Goal: Transaction & Acquisition: Purchase product/service

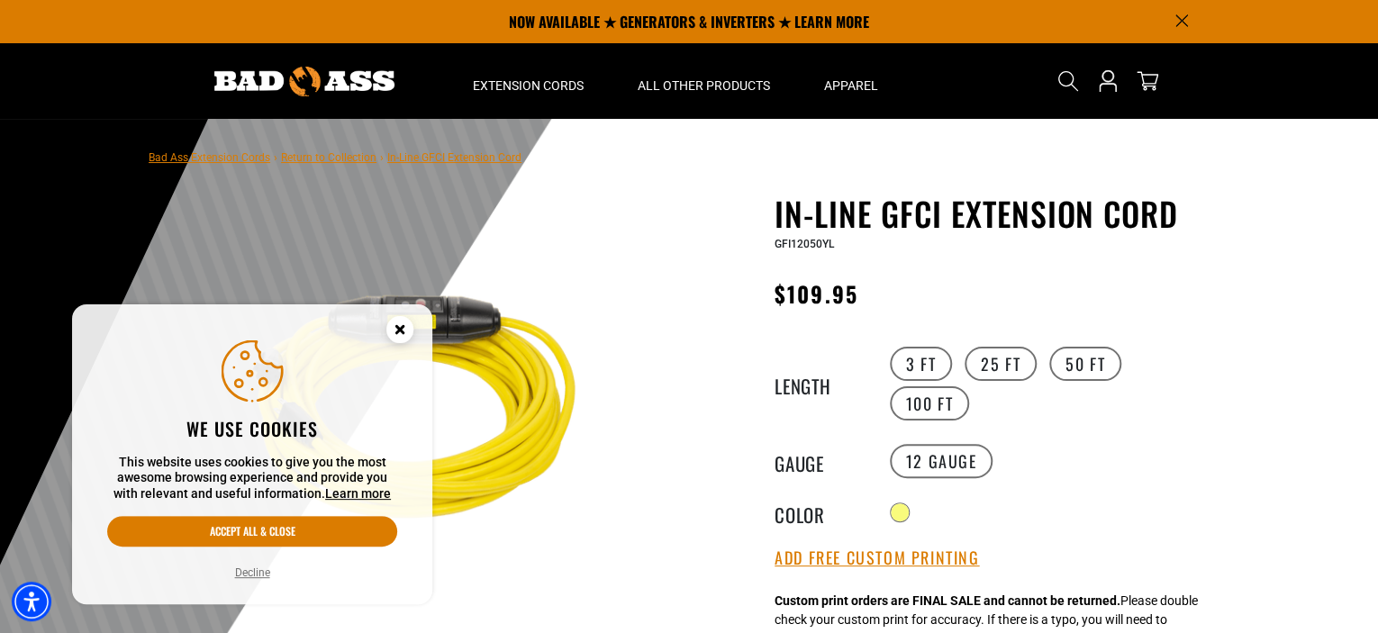
click at [1295, 403] on div at bounding box center [689, 560] width 1378 height 883
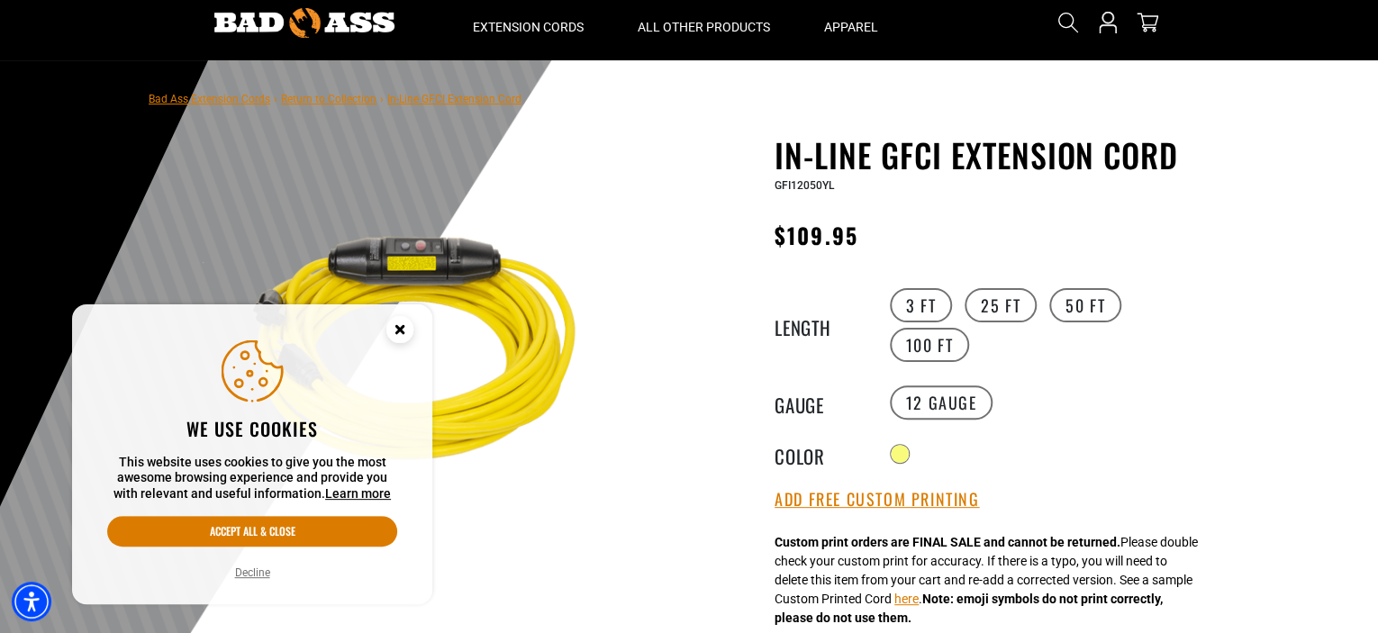
scroll to position [90, 0]
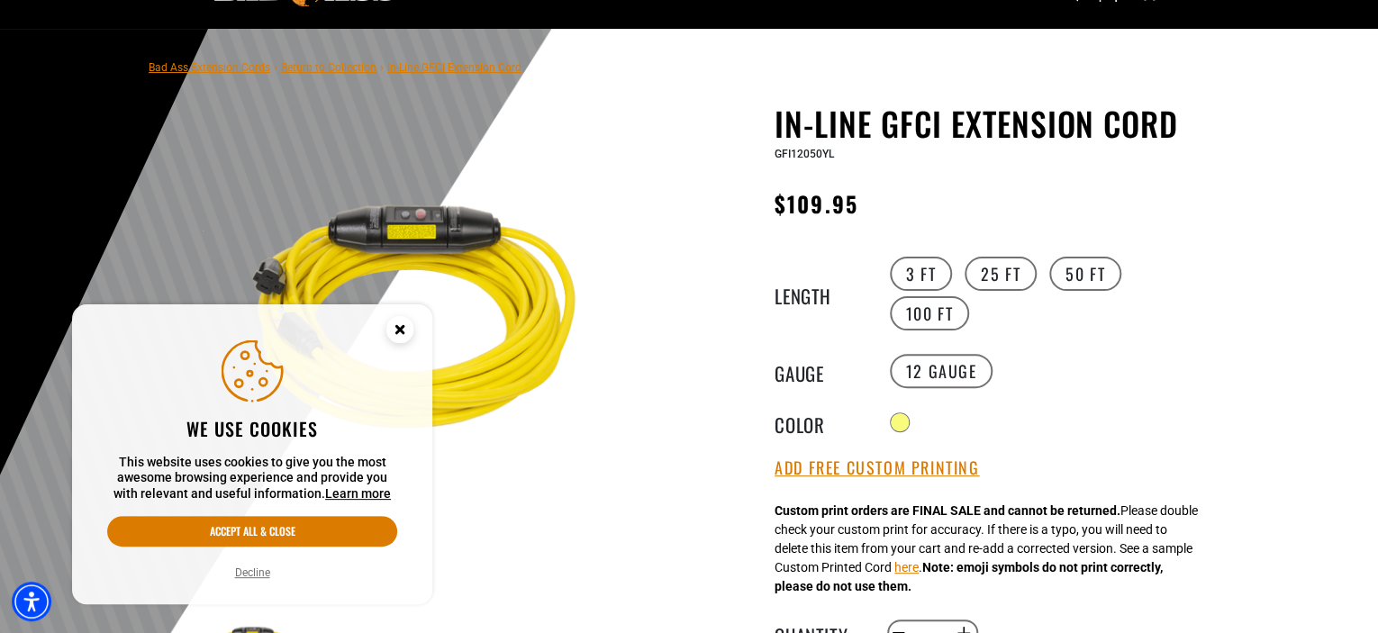
click at [390, 323] on circle "Close this option" at bounding box center [399, 329] width 27 height 27
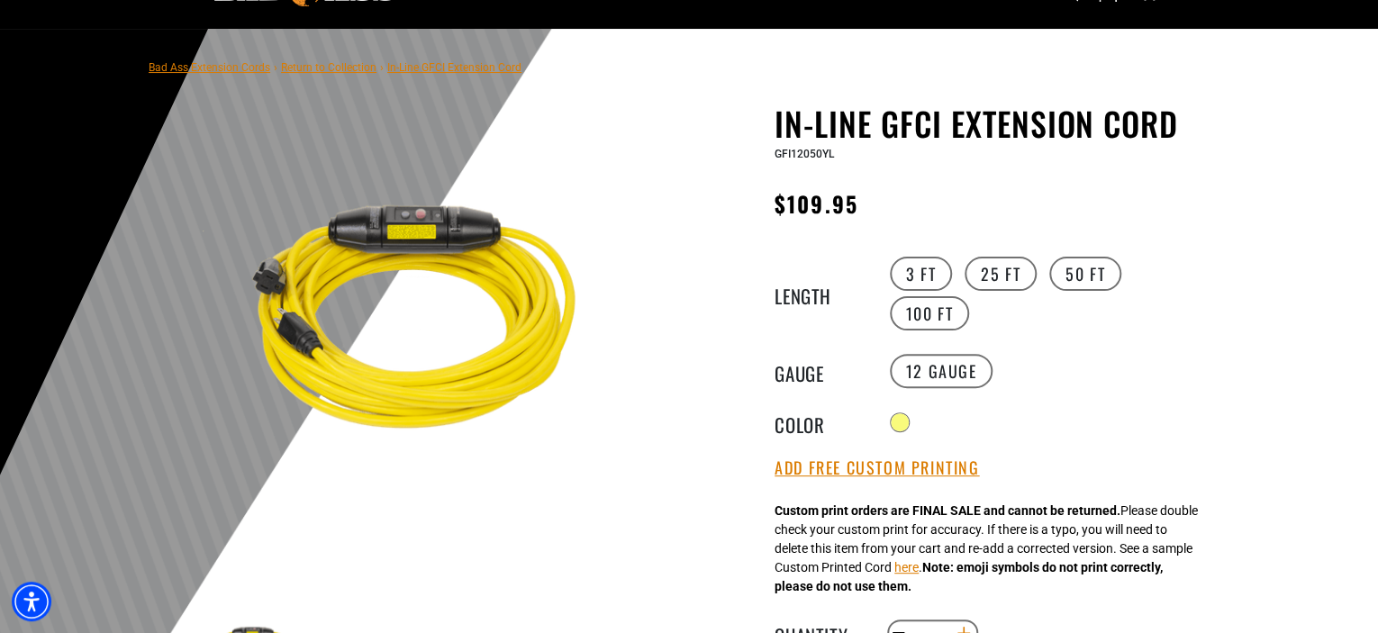
click at [962, 618] on button "Increase quantity for In-Line GFCI Extension Cord" at bounding box center [964, 633] width 28 height 31
type input "*"
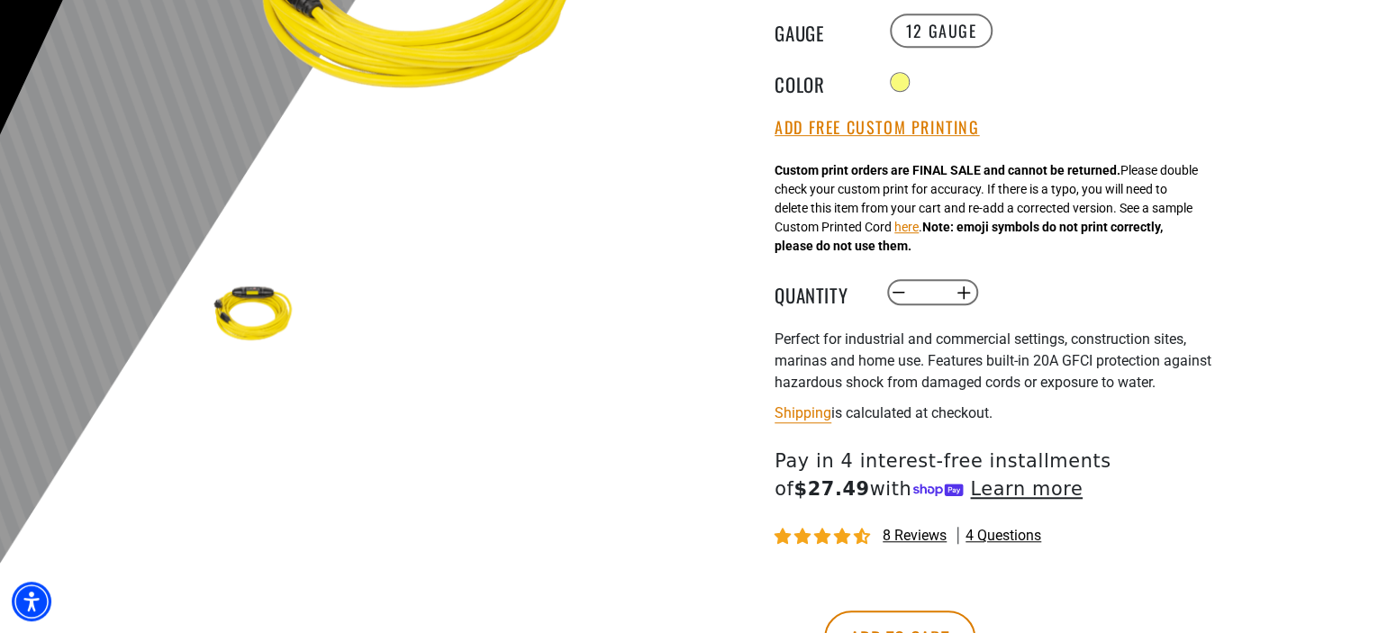
scroll to position [540, 0]
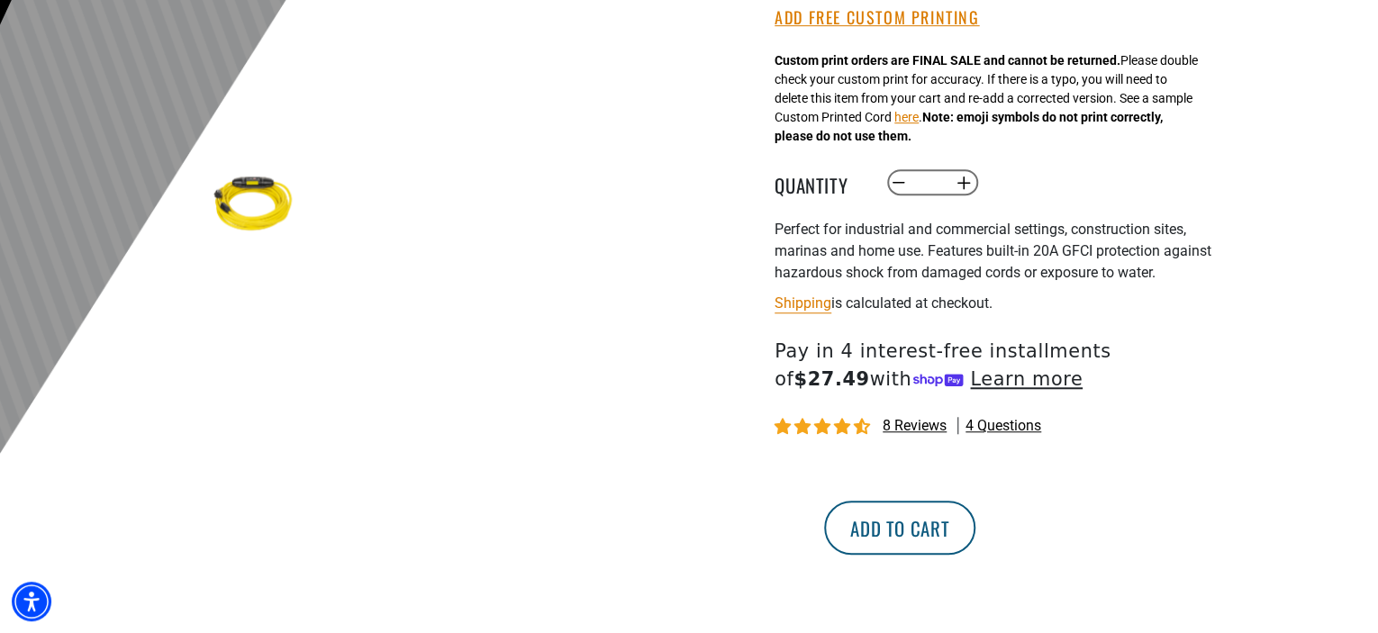
click at [975, 501] on button "Add to cart" at bounding box center [899, 528] width 151 height 54
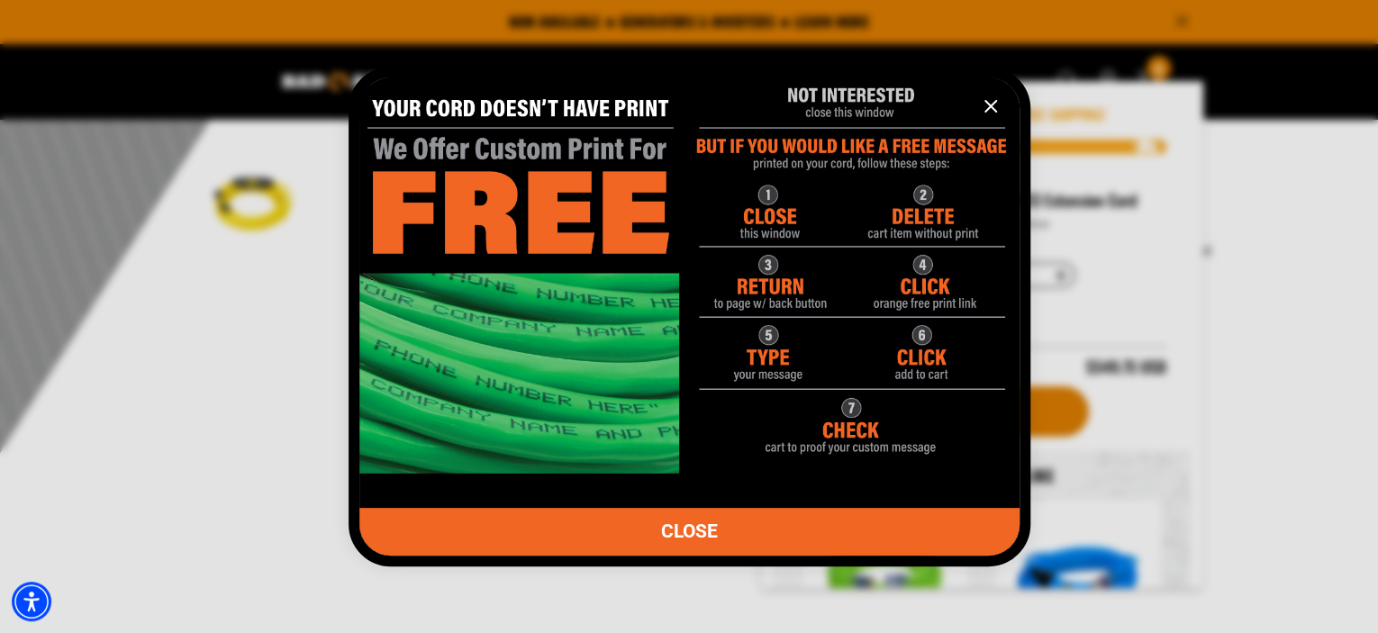
click at [1285, 227] on div at bounding box center [689, 316] width 1378 height 633
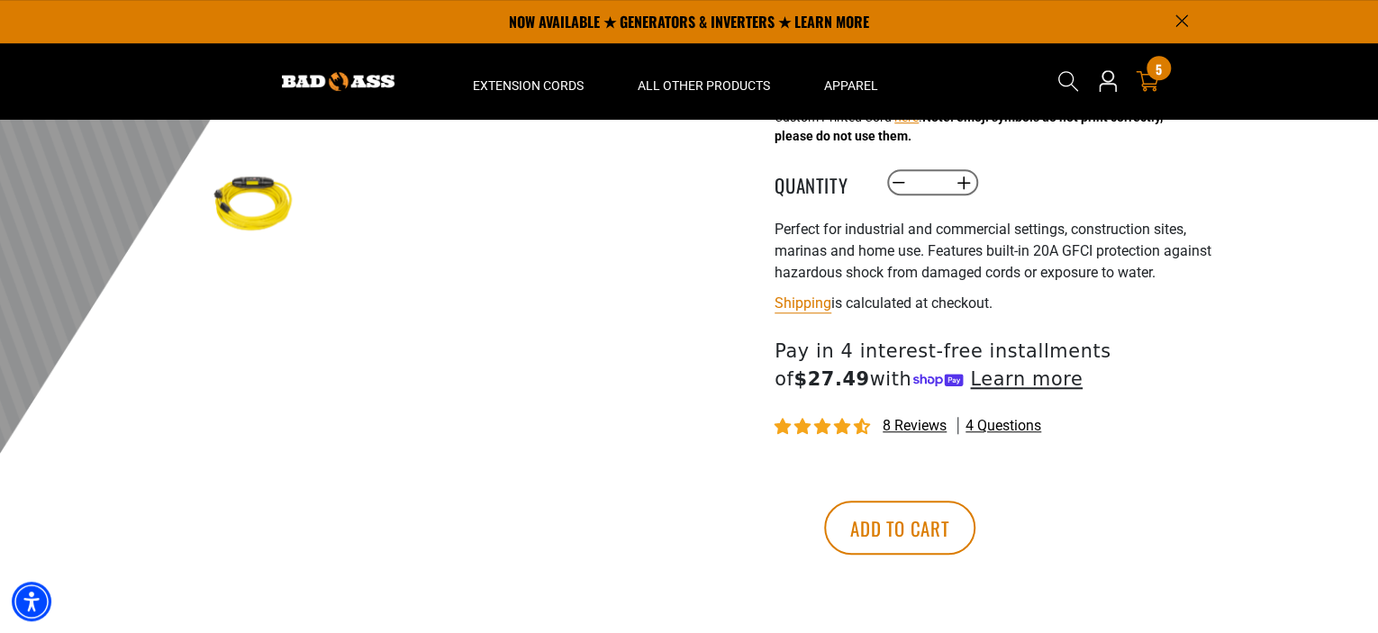
click at [1158, 74] on span "5" at bounding box center [1159, 69] width 6 height 14
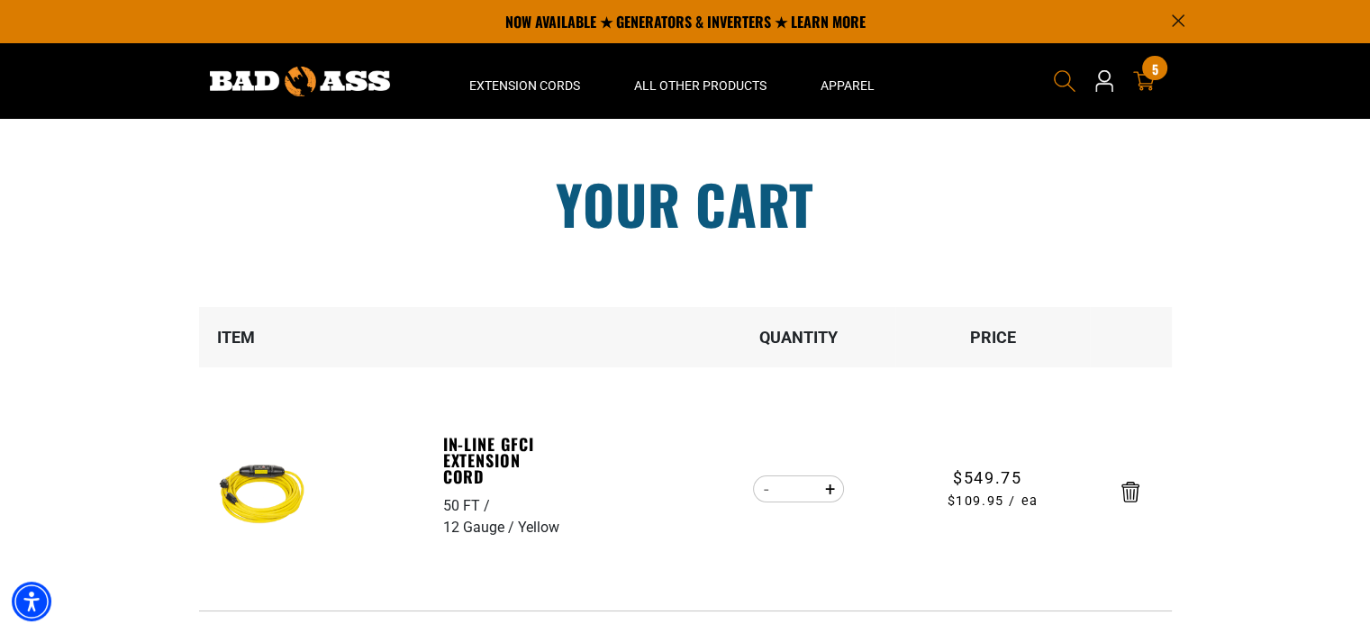
click at [1059, 75] on icon "Search" at bounding box center [1064, 80] width 23 height 23
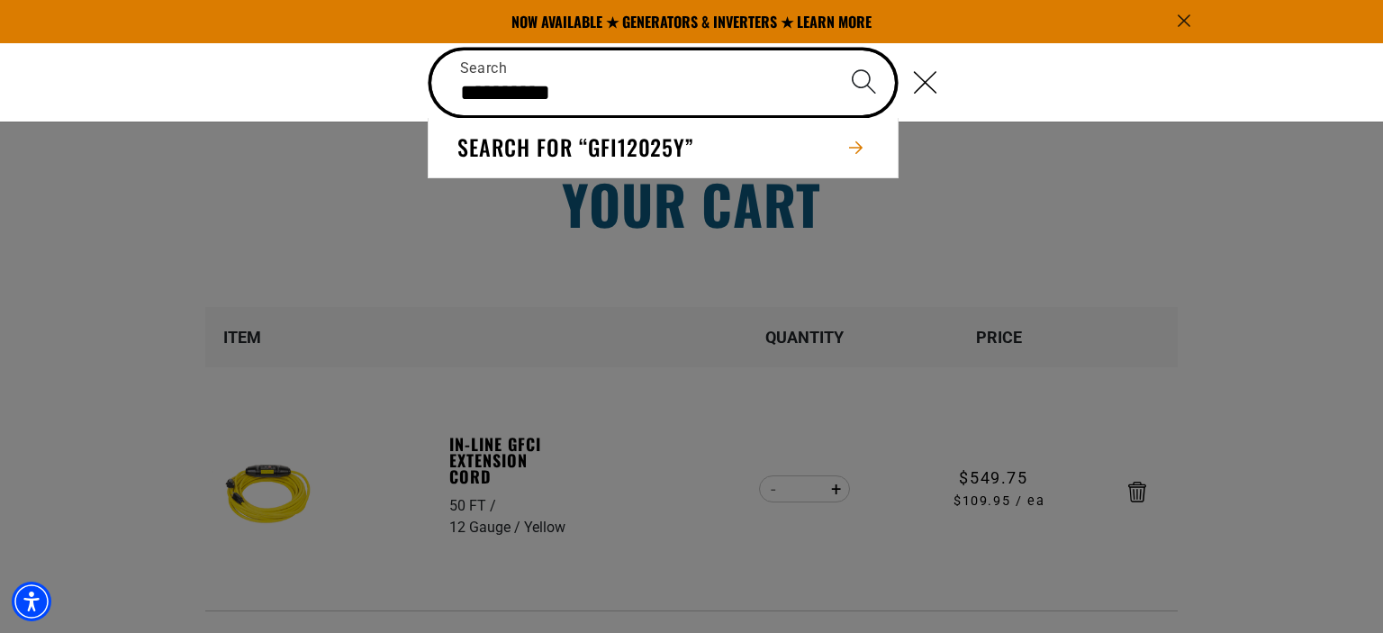
type input "**********"
click at [832, 50] on button "Search" at bounding box center [863, 81] width 63 height 63
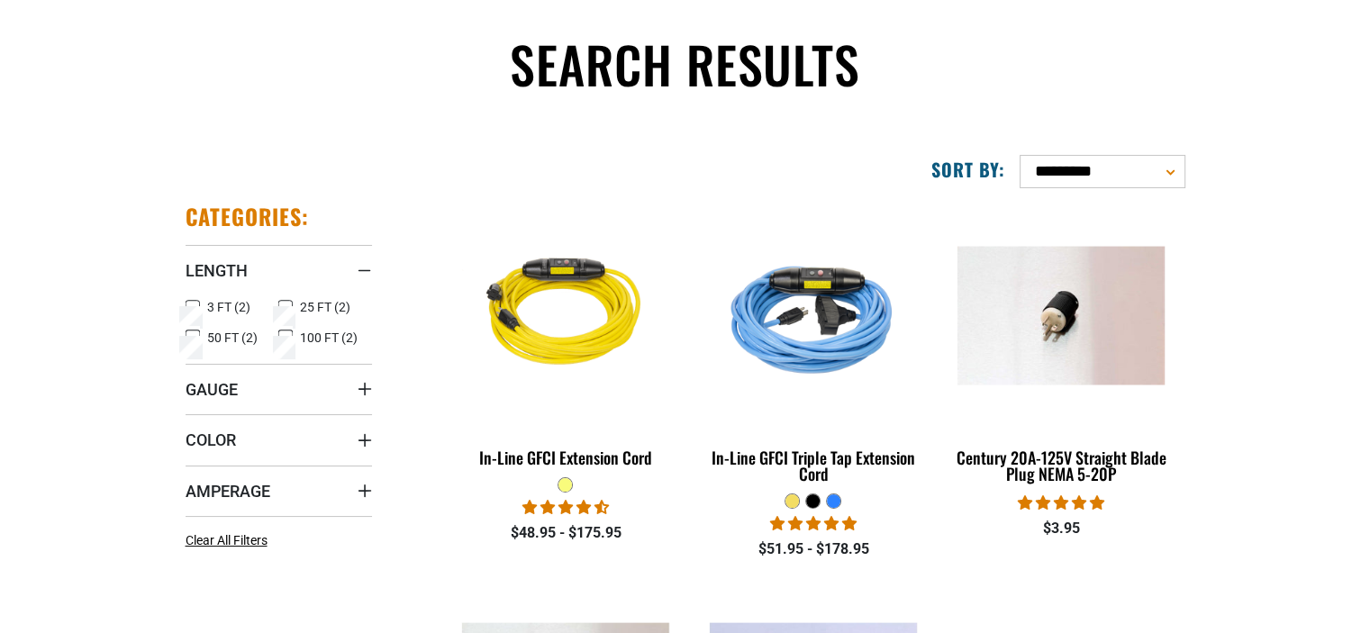
scroll to position [270, 0]
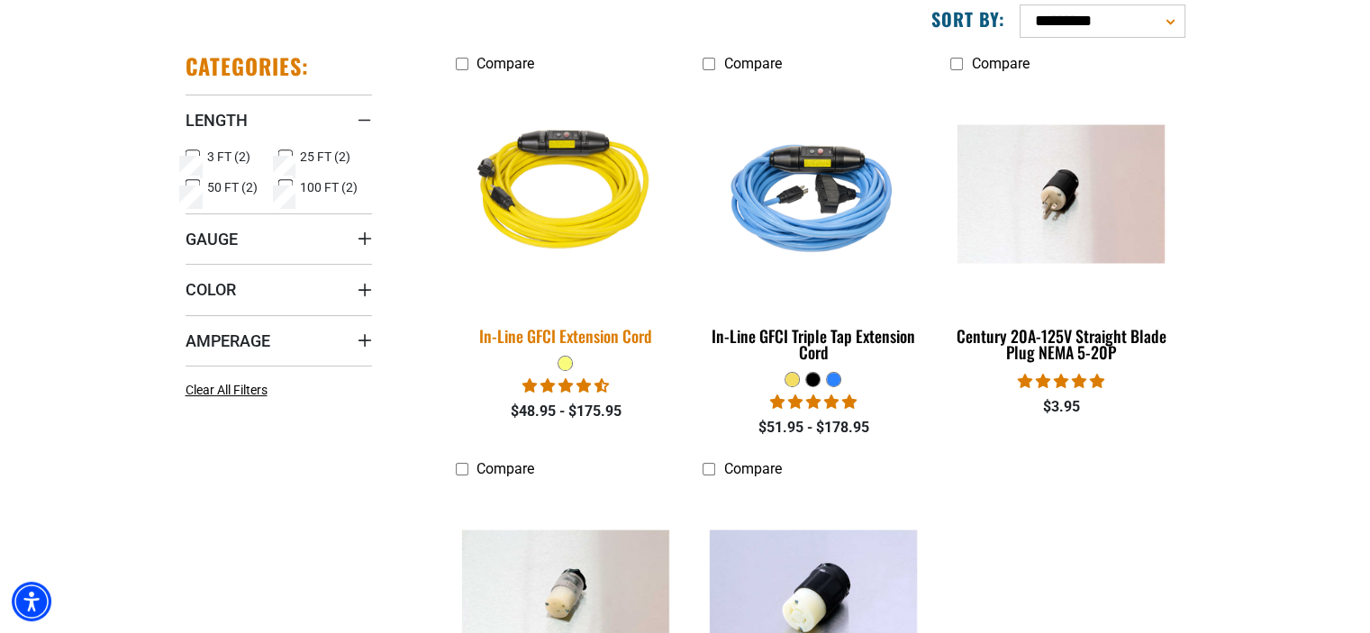
click at [566, 292] on img at bounding box center [566, 193] width 252 height 231
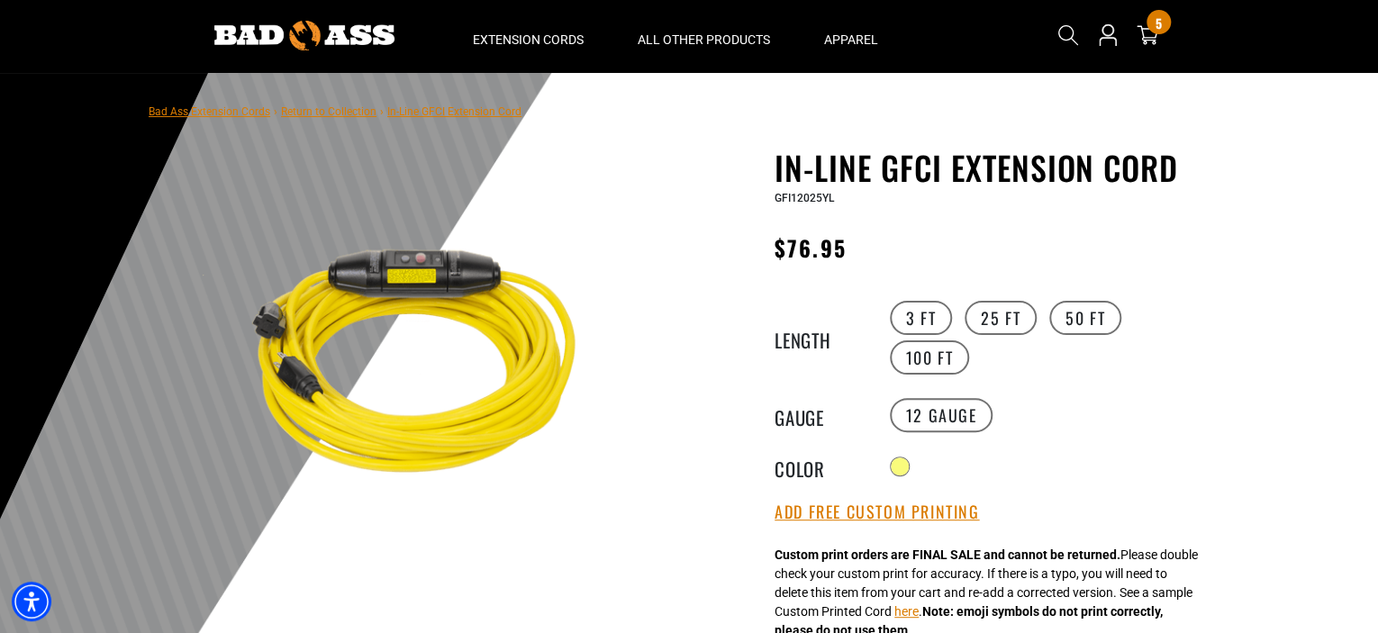
scroll to position [90, 0]
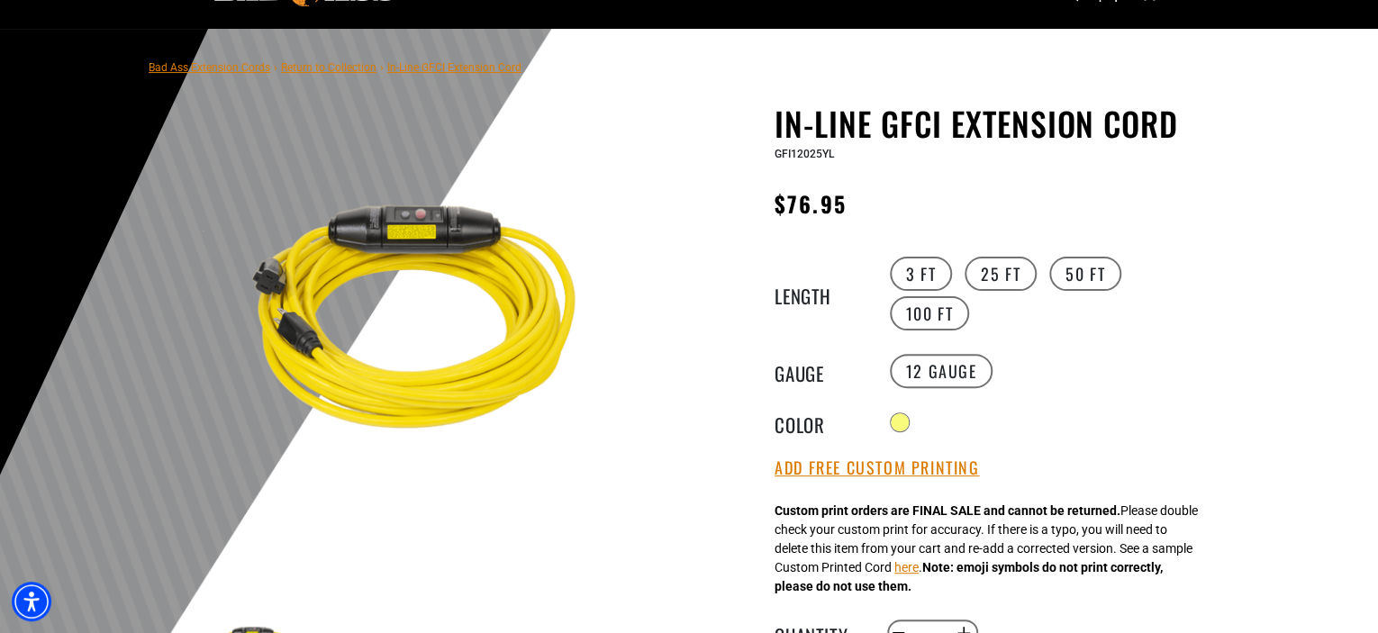
click at [1077, 408] on div "Radio button" at bounding box center [1050, 422] width 331 height 29
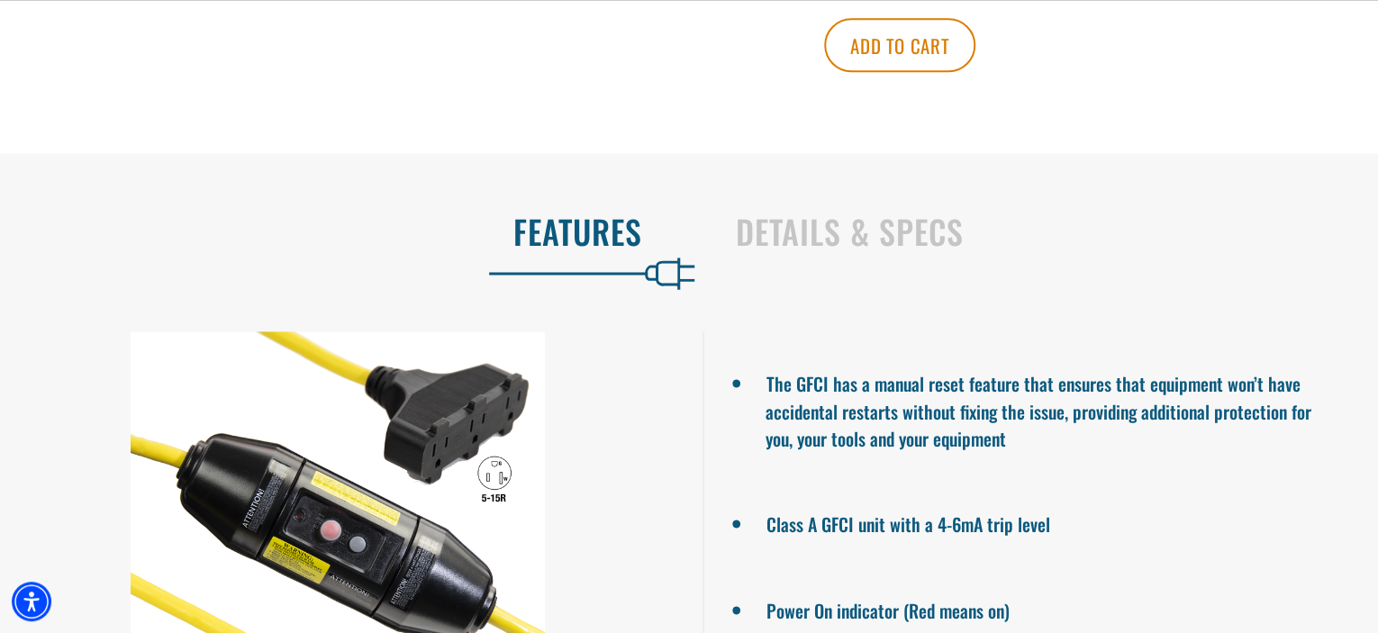
scroll to position [1081, 0]
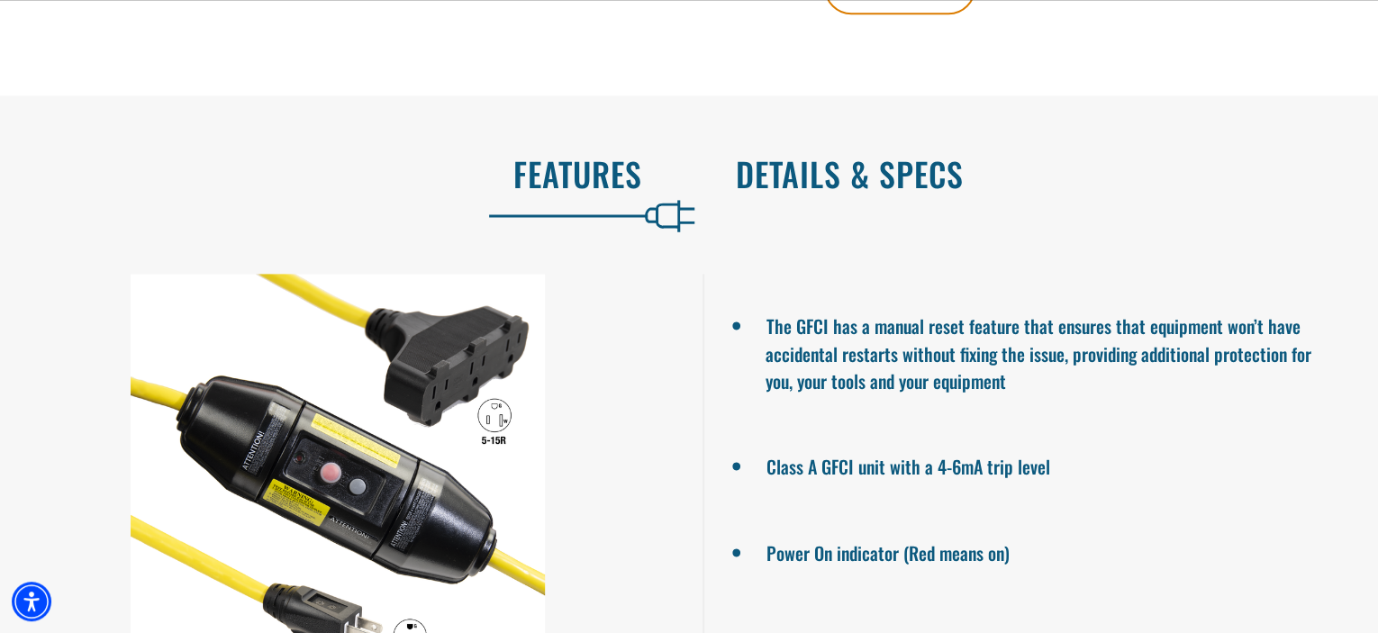
click at [898, 155] on h2 "Details & Specs" at bounding box center [1038, 174] width 604 height 38
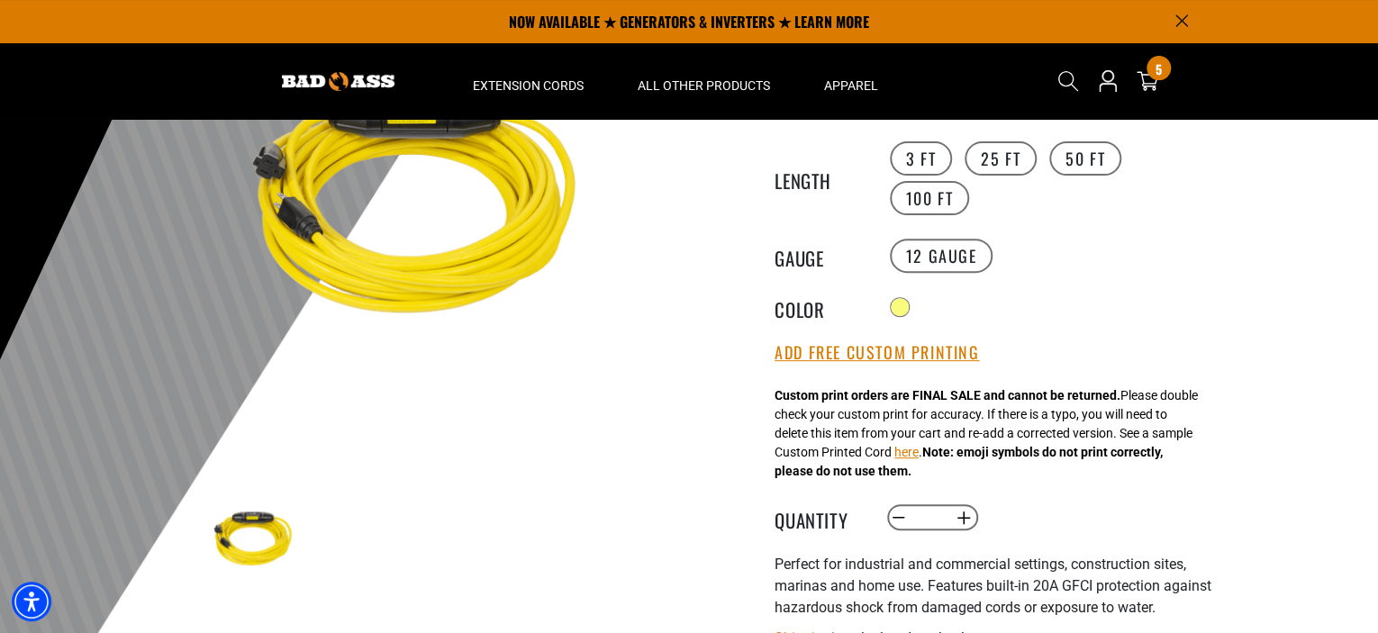
scroll to position [180, 0]
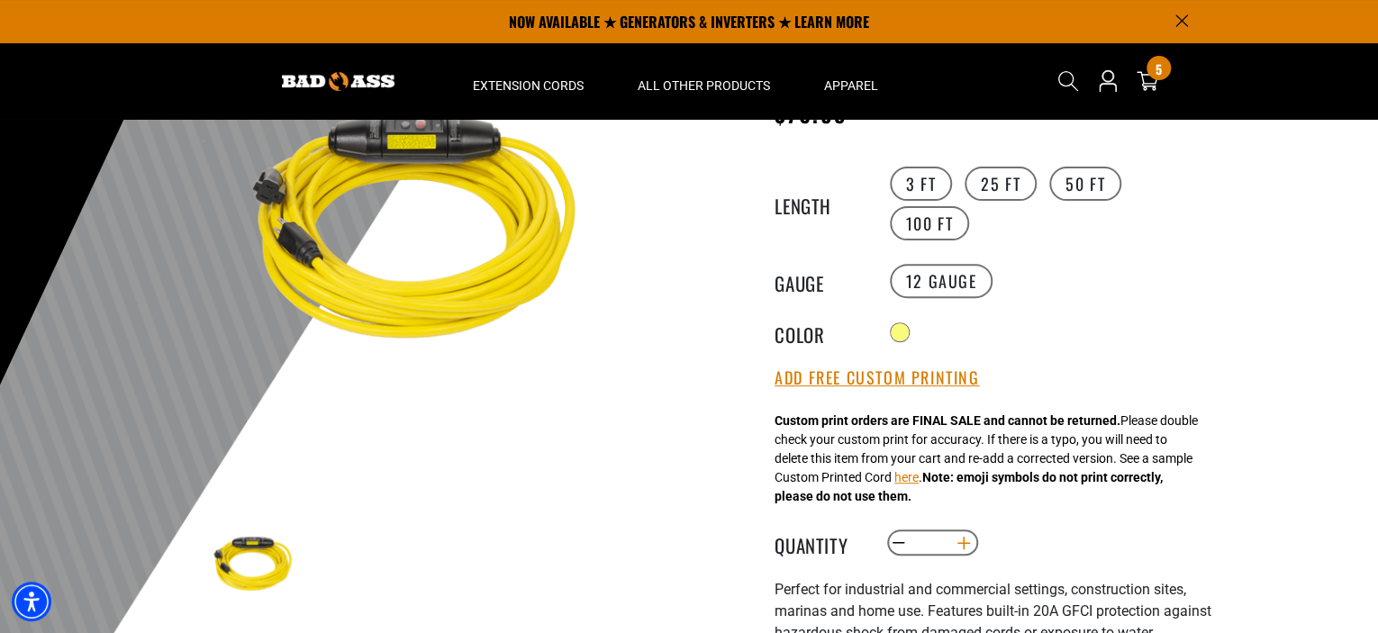
click at [959, 528] on button "Increase quantity for In-Line GFCI Extension Cord" at bounding box center [964, 543] width 28 height 31
click at [958, 528] on button "Increase quantity for In-Line GFCI Extension Cord" at bounding box center [964, 543] width 28 height 31
type input "*"
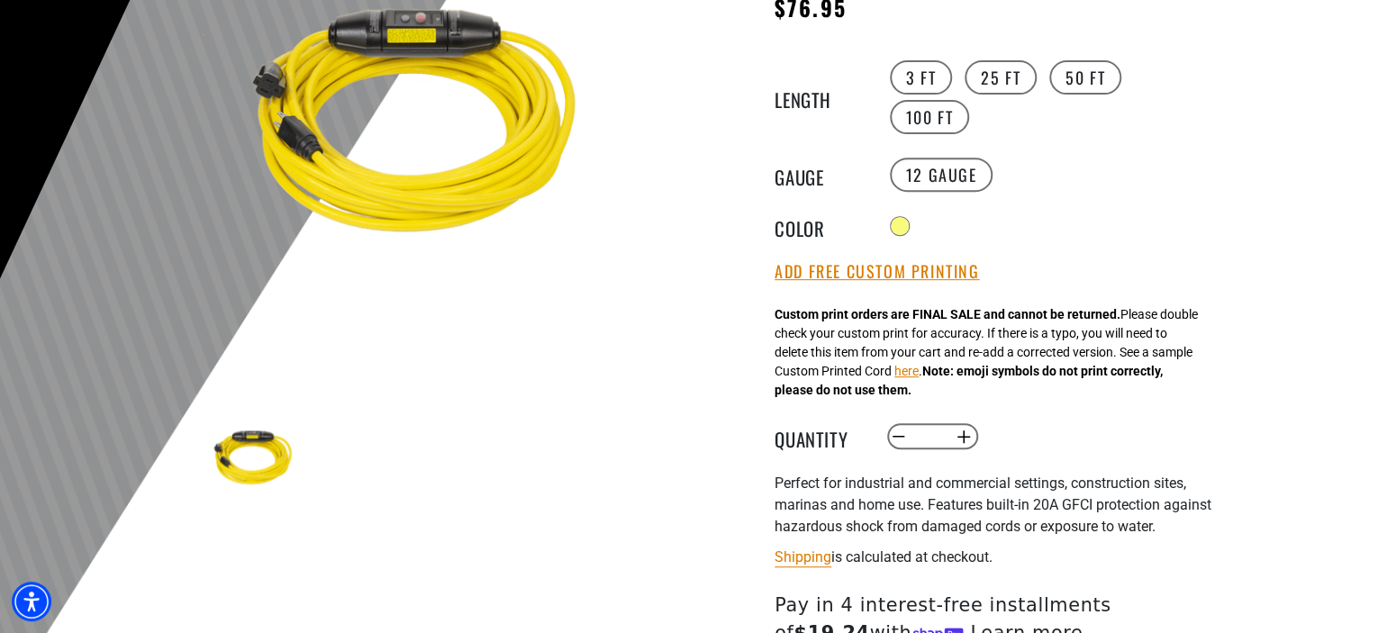
scroll to position [540, 0]
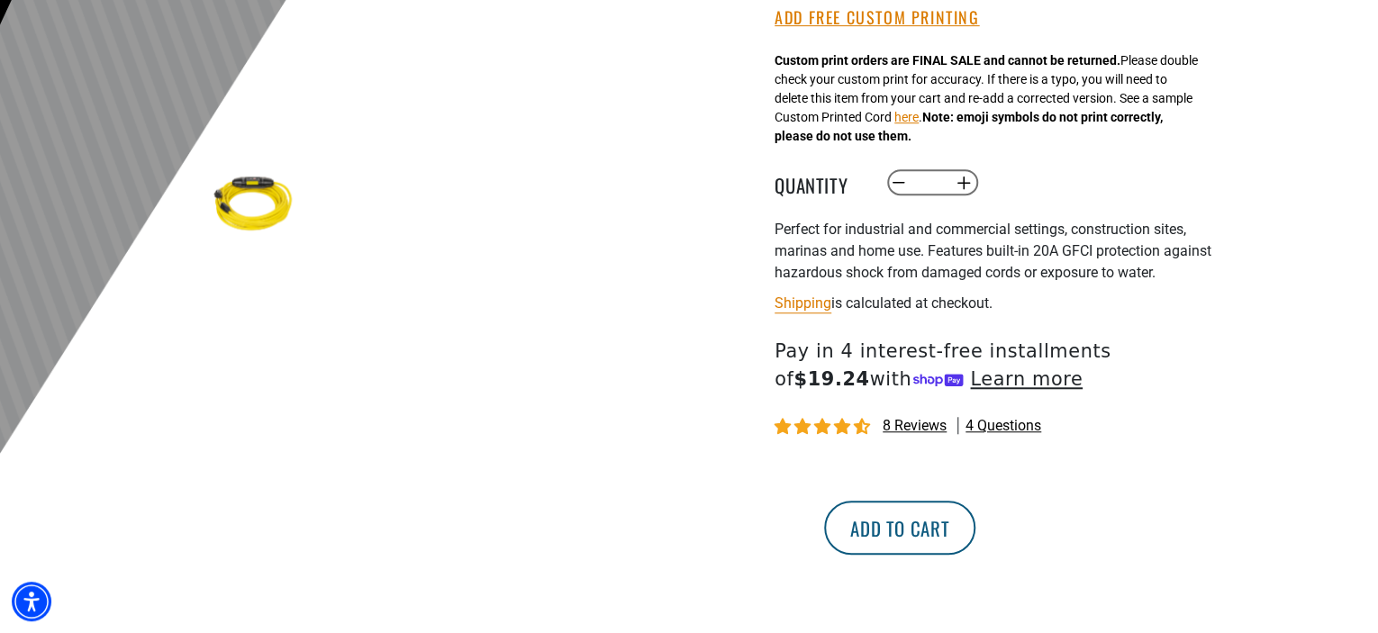
click at [975, 501] on button "Add to cart" at bounding box center [899, 528] width 151 height 54
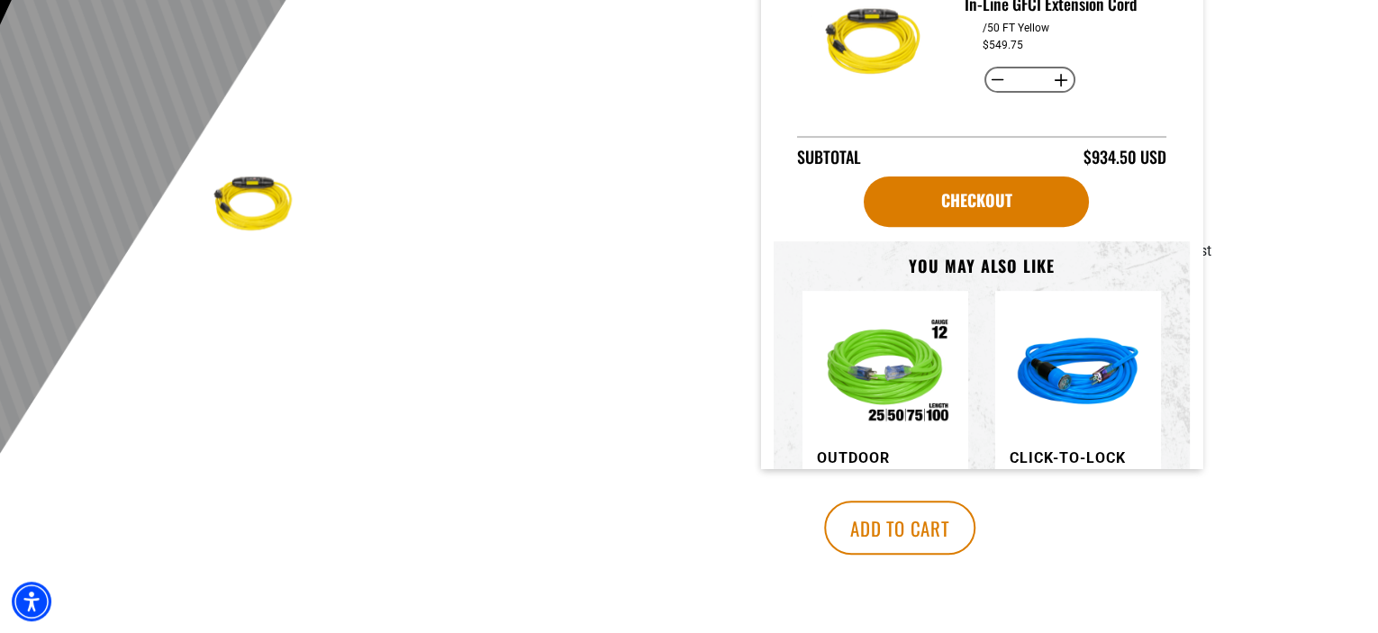
scroll to position [0, 0]
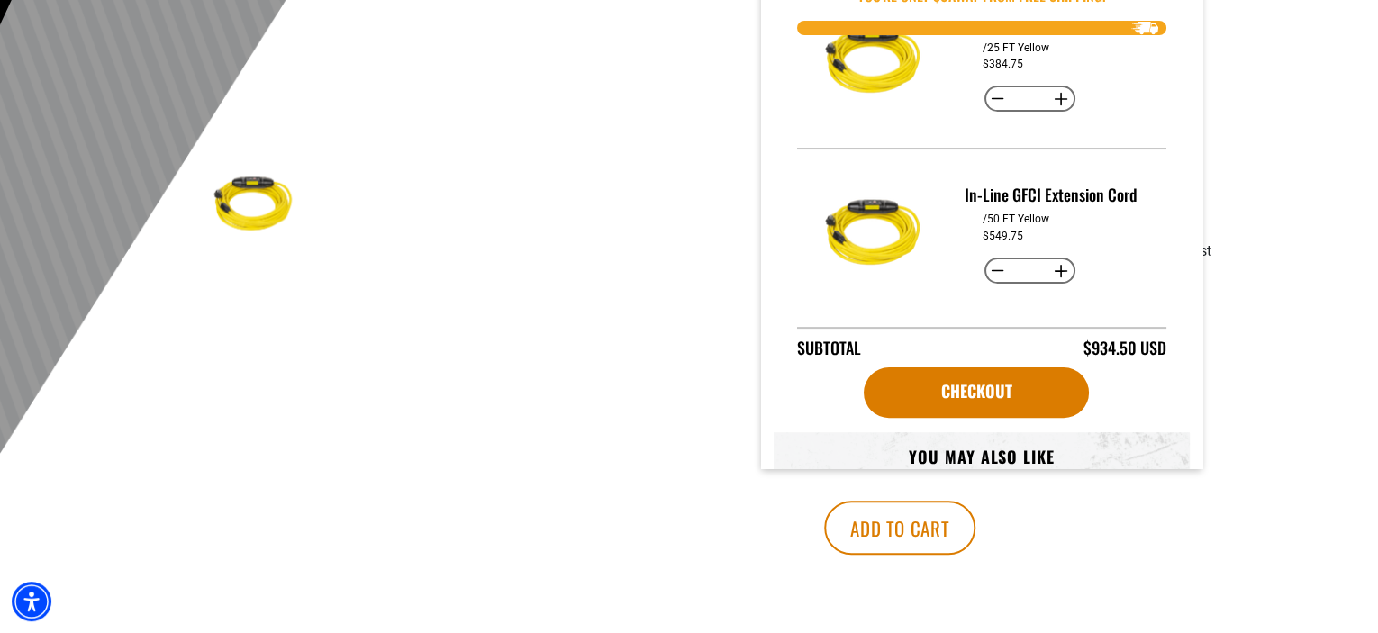
click at [1244, 194] on div at bounding box center [689, 19] width 1378 height 883
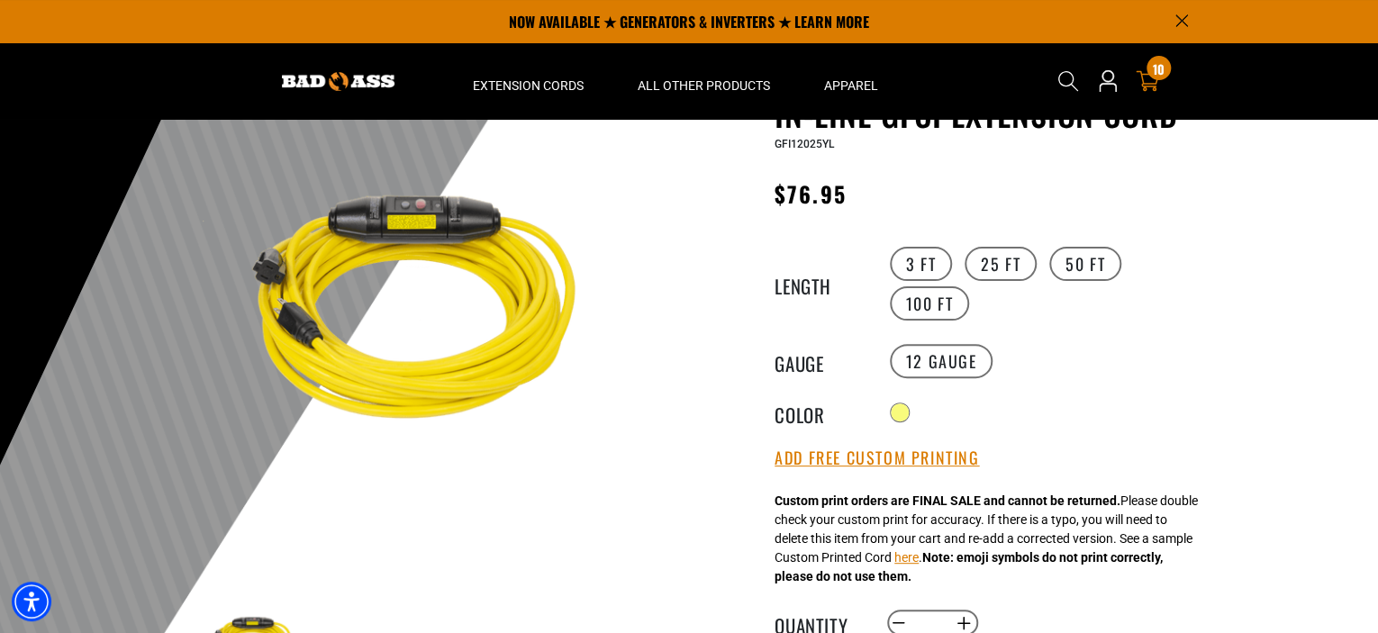
scroll to position [90, 0]
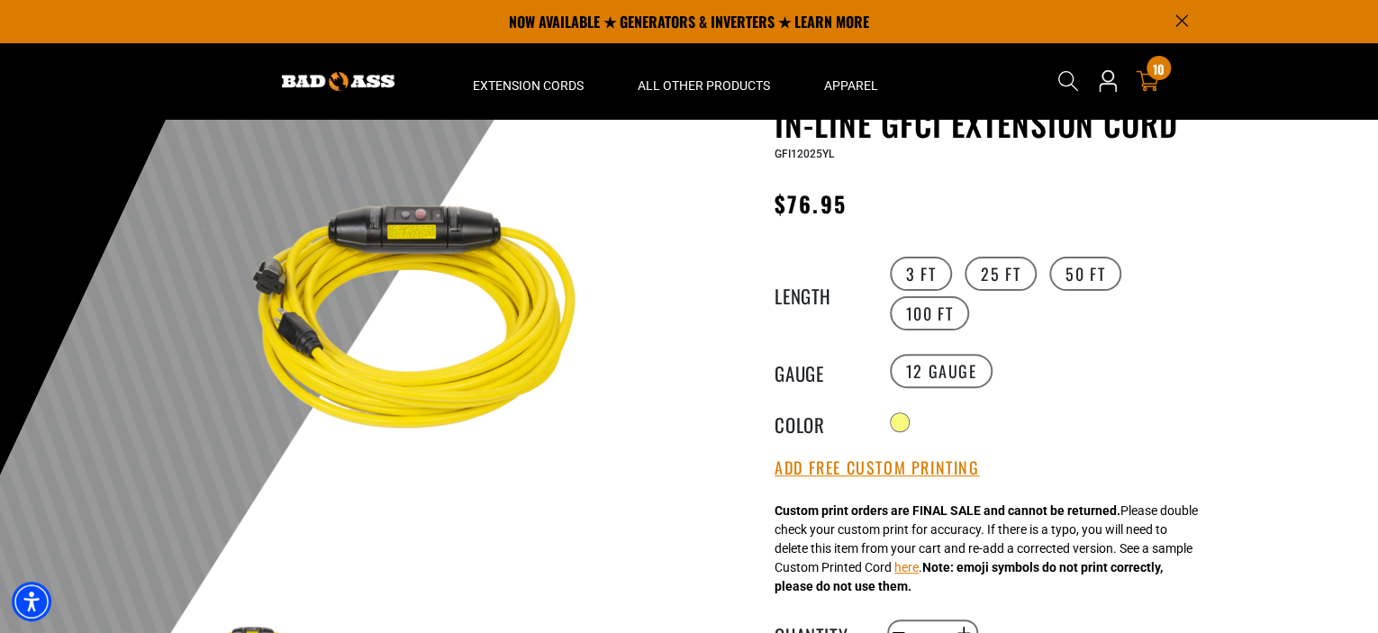
click at [1150, 82] on icon at bounding box center [1147, 80] width 23 height 23
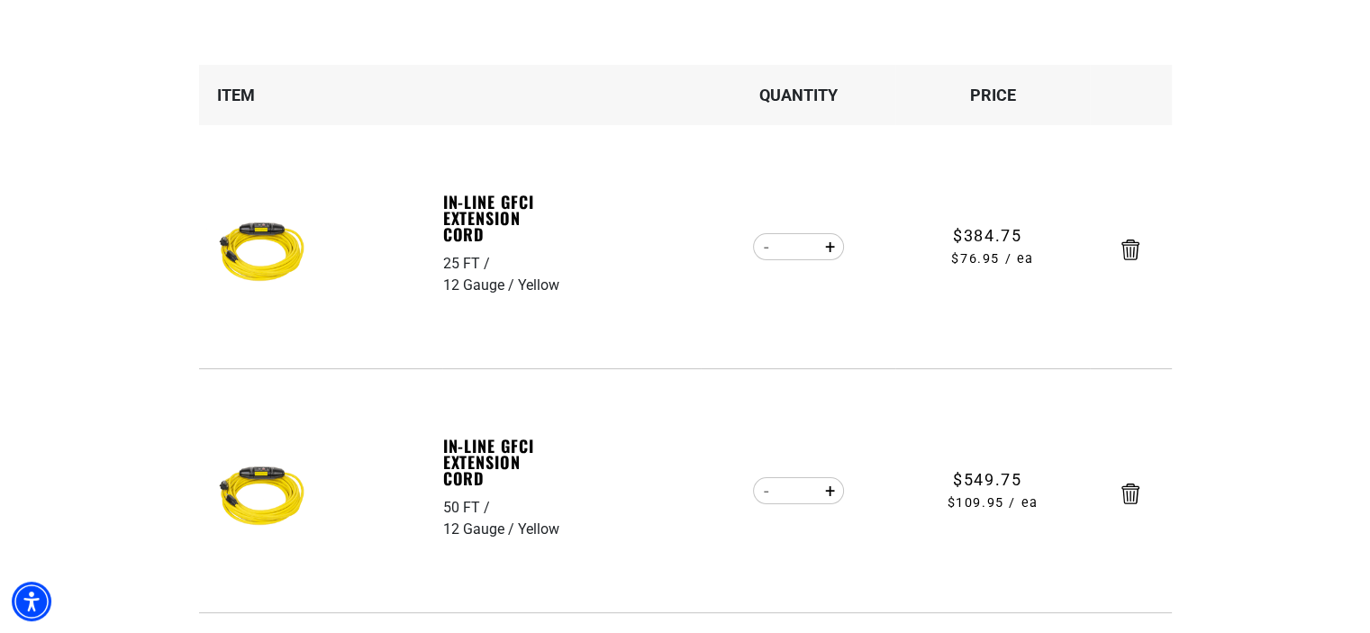
scroll to position [360, 0]
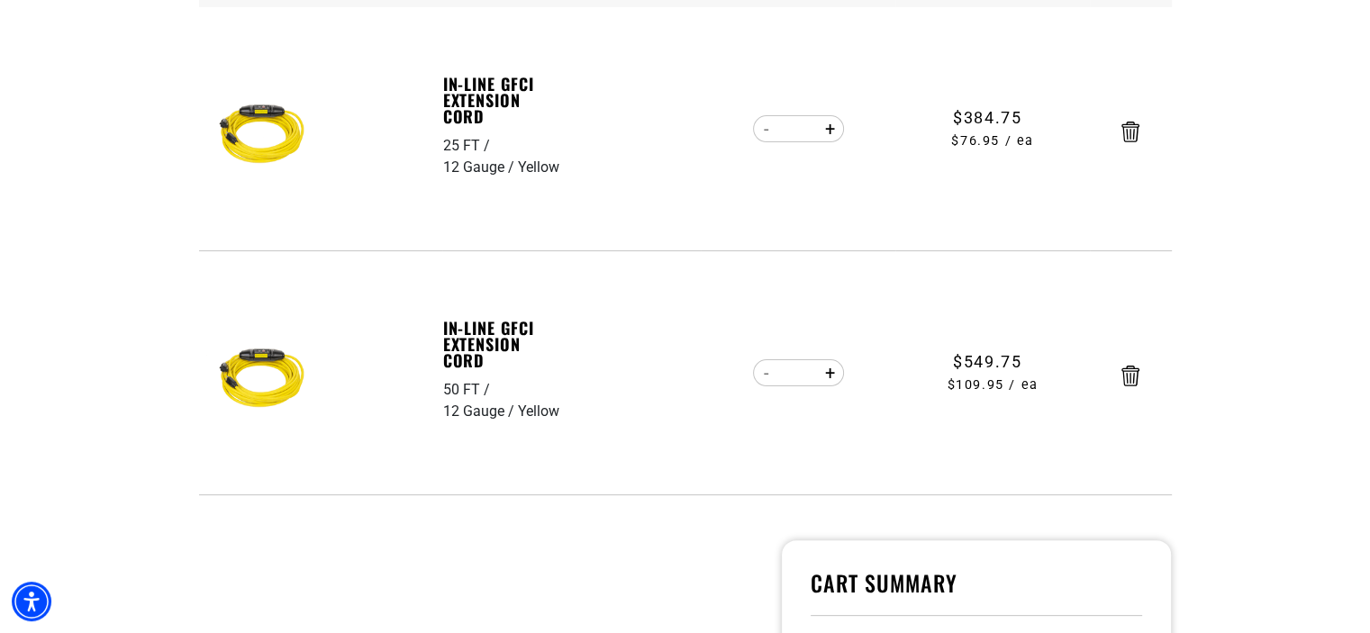
click at [1242, 284] on section "Your cart Your cart is empty Continue Shopping Item Quantity Price 25 FT 12 Gau…" at bounding box center [685, 359] width 1370 height 1201
